Goal: Task Accomplishment & Management: Use online tool/utility

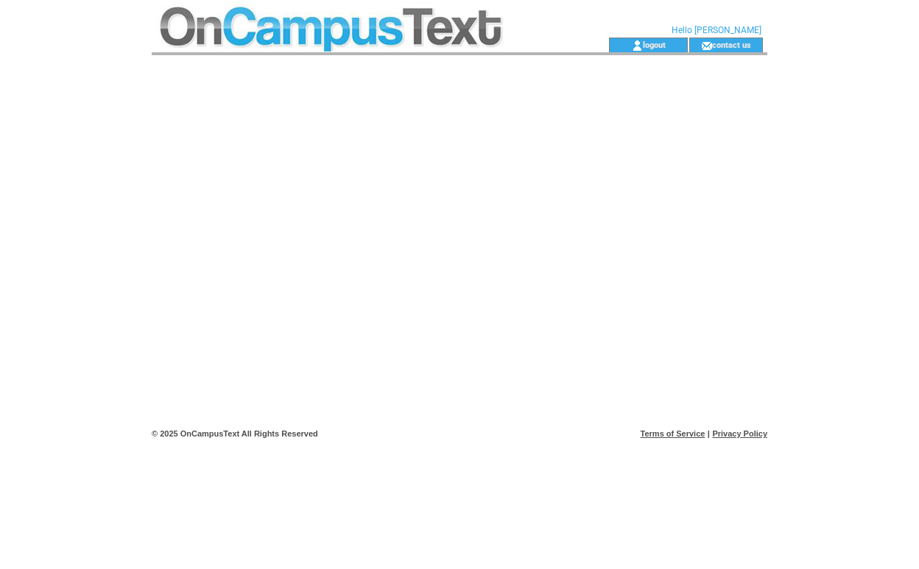
click at [420, 27] on td at bounding box center [354, 19] width 404 height 38
